Goal: Check status: Check status

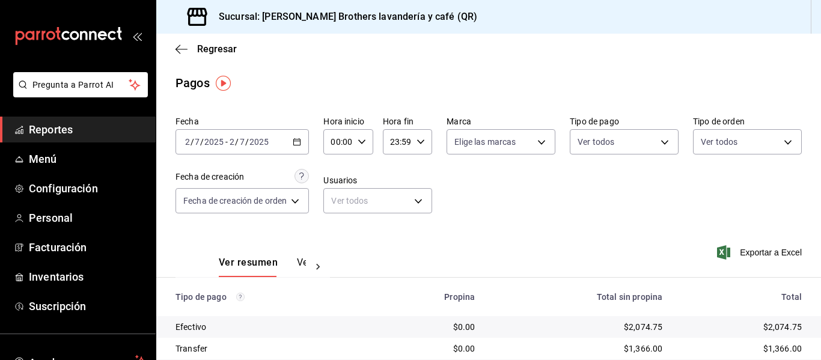
click at [309, 144] on div "[DATE] [DATE] - [DATE] [DATE]" at bounding box center [241, 141] width 133 height 25
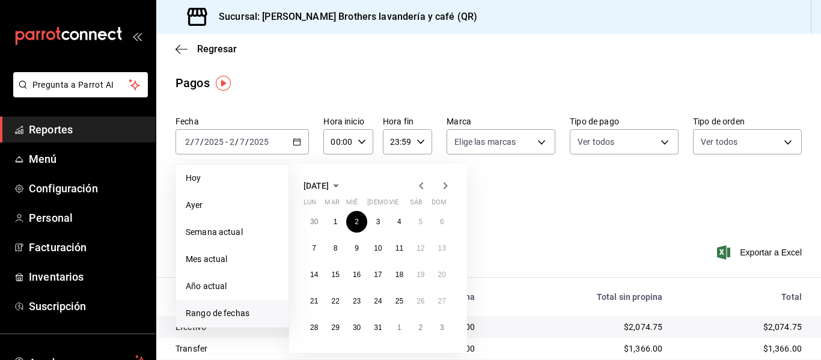
click at [445, 181] on icon "button" at bounding box center [445, 185] width 14 height 14
click at [386, 336] on div "28 29 30 31 1 2 3 4 5 6 7 8 9 10 11 12 13 14 15 16 17 18 19 20 21 22 23 24 25 2…" at bounding box center [377, 274] width 149 height 127
click at [375, 328] on abbr "28" at bounding box center [378, 327] width 8 height 8
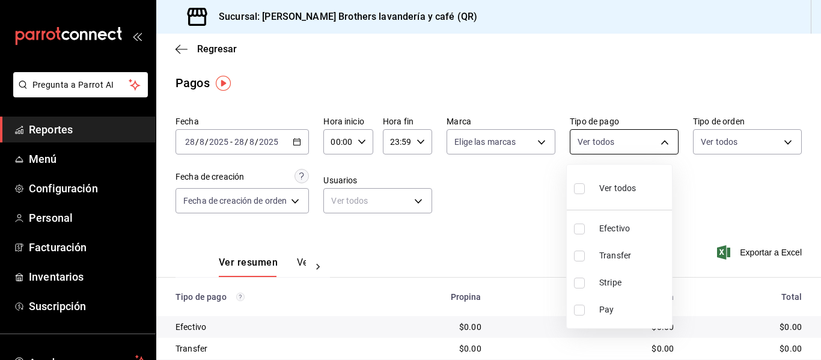
click at [630, 145] on body "Pregunta a Parrot AI Reportes Menú Configuración Personal Facturación Inventari…" at bounding box center [410, 180] width 821 height 360
click at [608, 229] on span "Efectivo" at bounding box center [633, 228] width 68 height 13
type input "05f43dae-7884-44d1-9aaf-dad17ac2ebd9"
checkbox input "true"
click at [303, 267] on div at bounding box center [410, 180] width 821 height 360
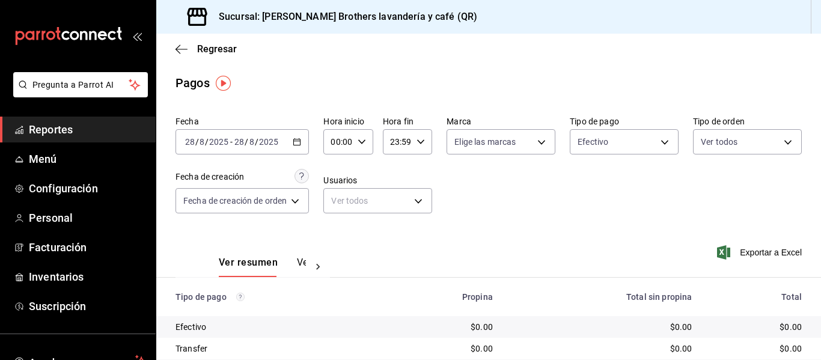
click at [305, 264] on button "Ver pagos" at bounding box center [319, 267] width 45 height 20
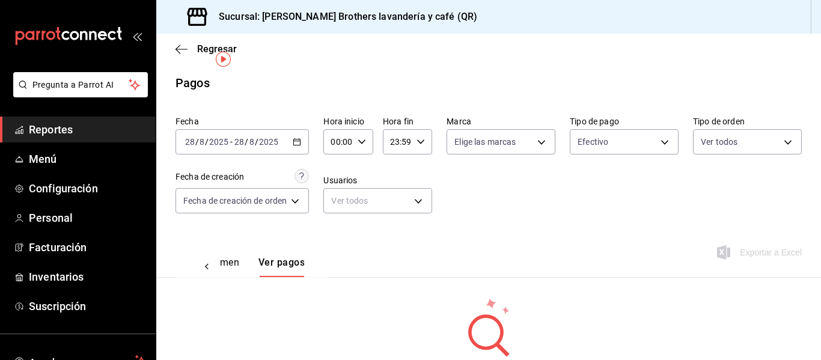
scroll to position [60, 0]
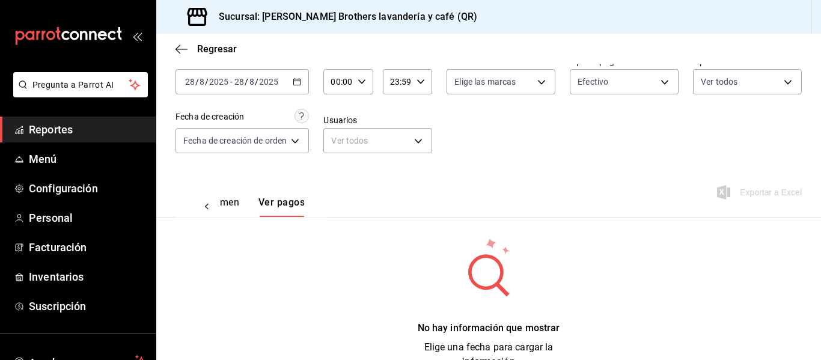
click at [297, 77] on icon "button" at bounding box center [297, 81] width 8 height 8
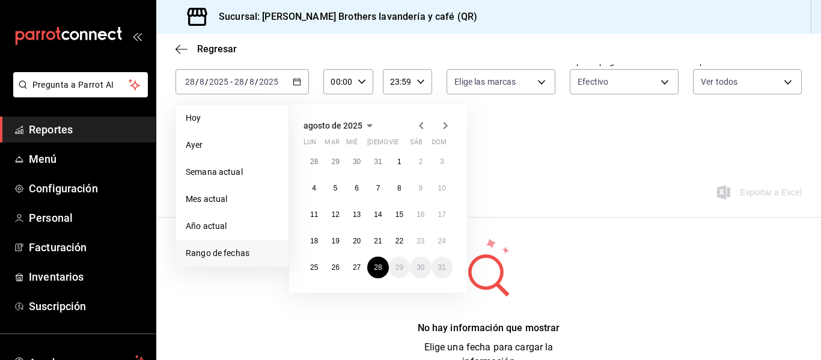
click at [346, 263] on div "28 29 30 31 1 2 3 4 5 6 7 8 9 10 11 12 13 14 15 16 17 18 19 20 21 22 23 24 25 2…" at bounding box center [377, 214] width 149 height 127
click at [350, 265] on button "27" at bounding box center [356, 268] width 21 height 22
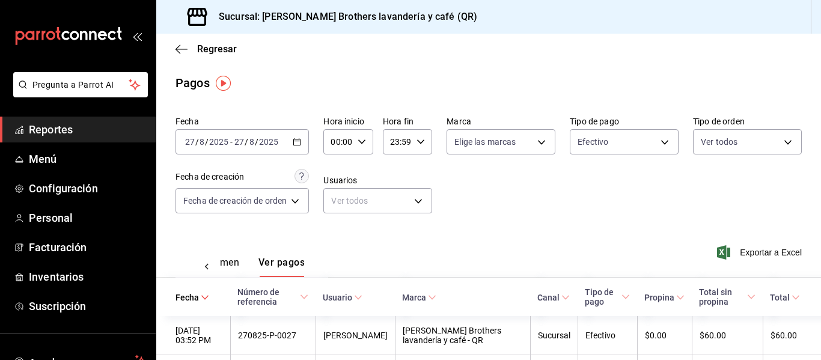
click at [362, 295] on icon at bounding box center [358, 297] width 8 height 8
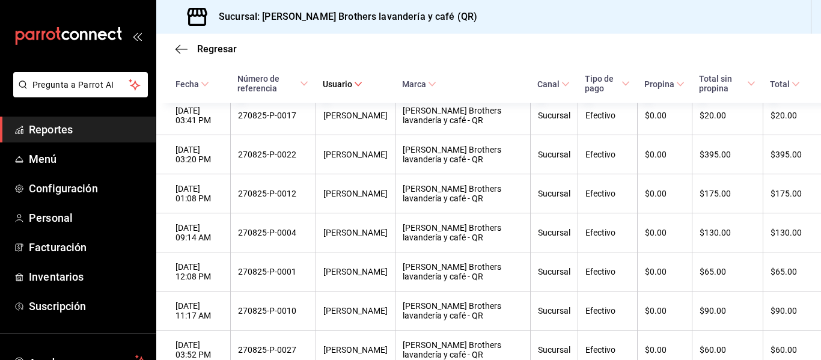
scroll to position [199, 0]
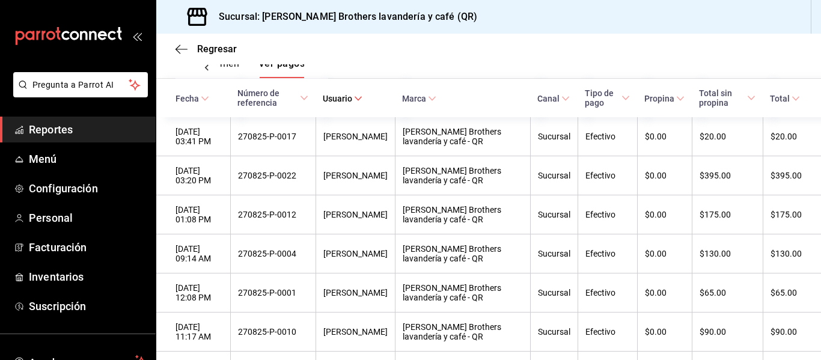
click at [533, 62] on div "Regresar" at bounding box center [488, 49] width 664 height 31
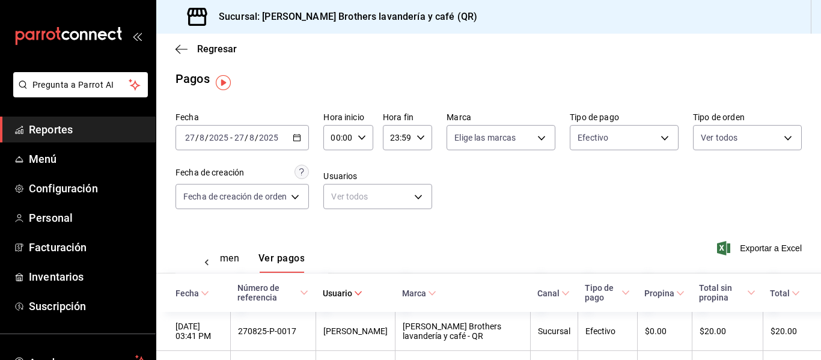
scroll to position [0, 0]
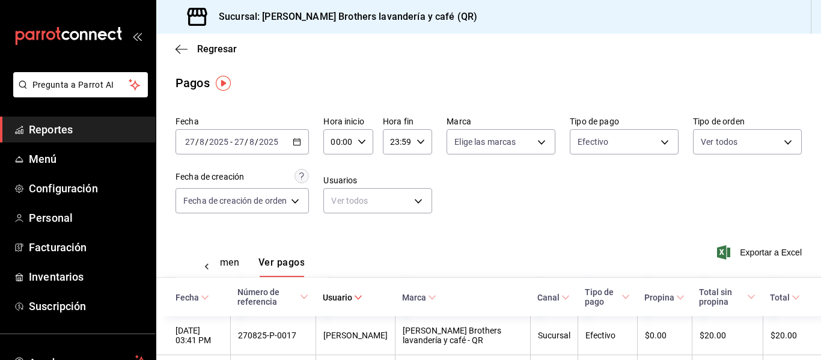
click at [486, 210] on div "Fecha [DATE] [DATE] - [DATE] [DATE] Hora inicio 00:00 Hora inicio Hora fin 23:5…" at bounding box center [488, 169] width 626 height 117
click at [231, 267] on button "Ver resumen" at bounding box center [211, 267] width 56 height 20
